Goal: Information Seeking & Learning: Learn about a topic

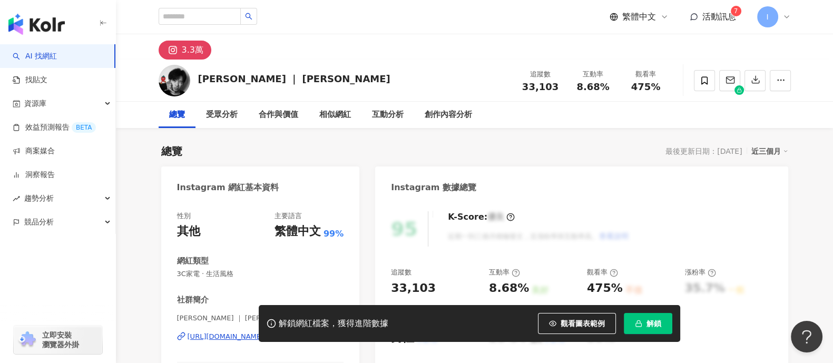
click at [654, 321] on span "解鎖" at bounding box center [653, 323] width 15 height 8
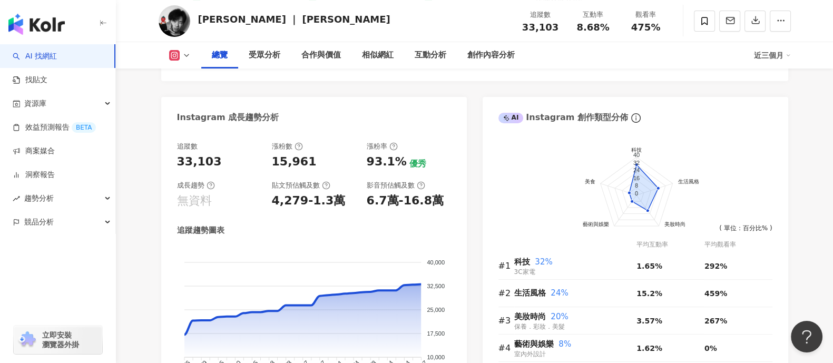
scroll to position [526, 0]
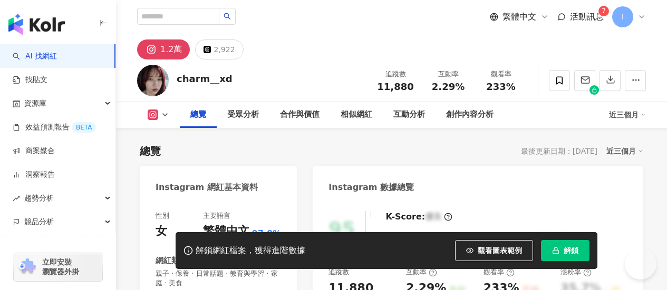
click at [589, 261] on button "解鎖" at bounding box center [565, 250] width 48 height 21
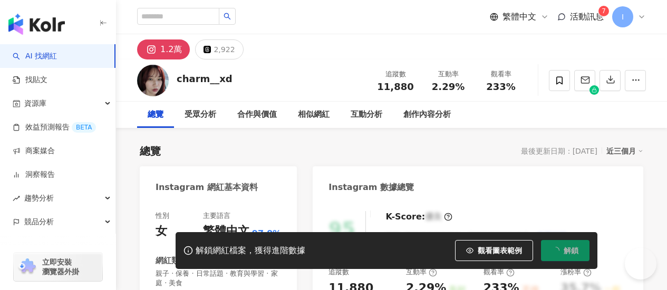
click at [578, 255] on span "解鎖" at bounding box center [570, 251] width 15 height 8
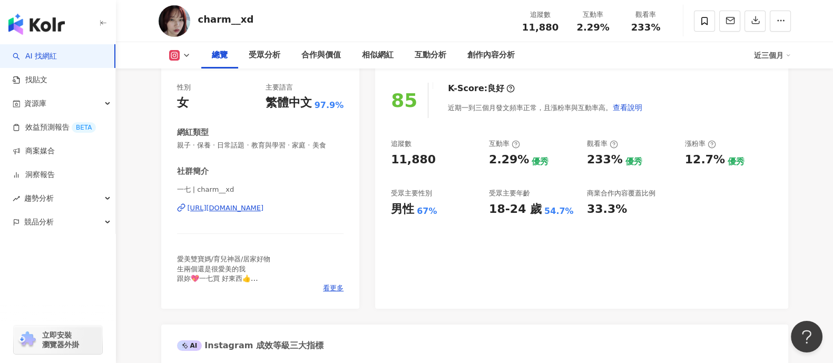
scroll to position [135, 0]
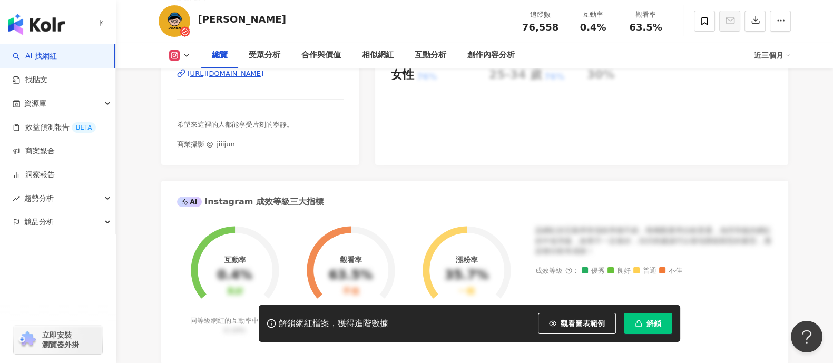
scroll to position [65, 0]
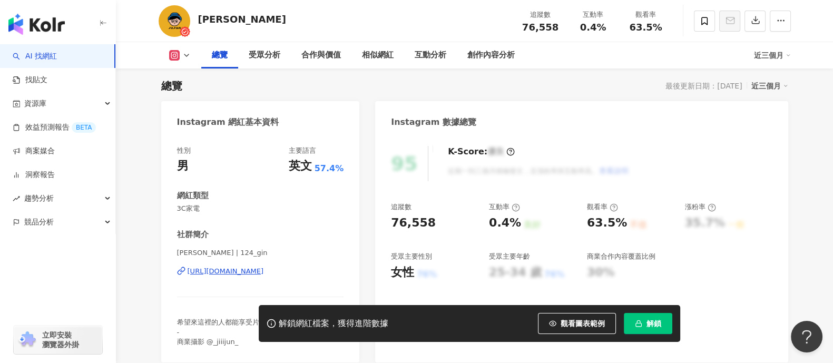
click at [658, 328] on button "解鎖" at bounding box center [648, 323] width 48 height 21
